Goal: Find specific page/section: Find specific page/section

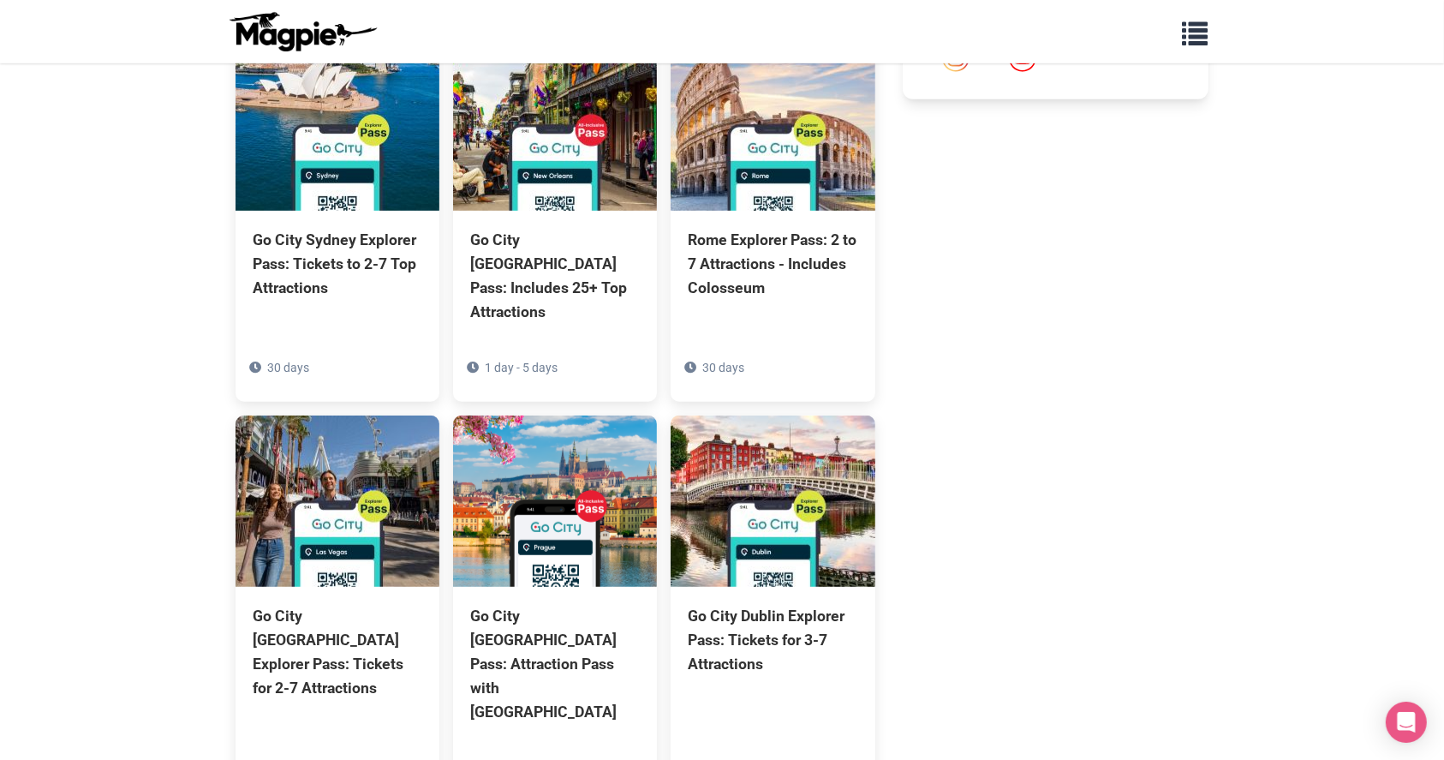
scroll to position [963, 0]
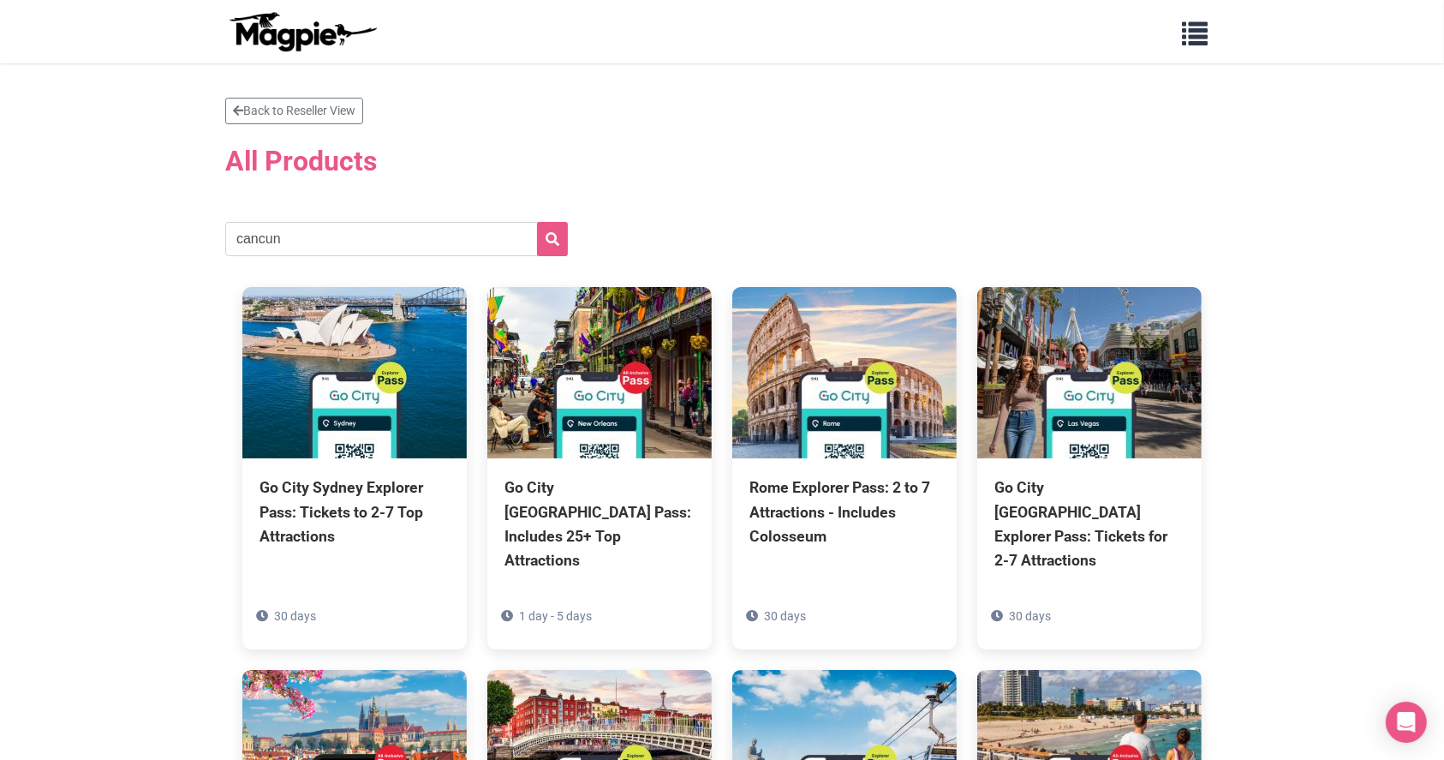
type input "cancun"
click at [537, 222] on button "submit" at bounding box center [552, 239] width 31 height 34
